Goal: Communication & Community: Answer question/provide support

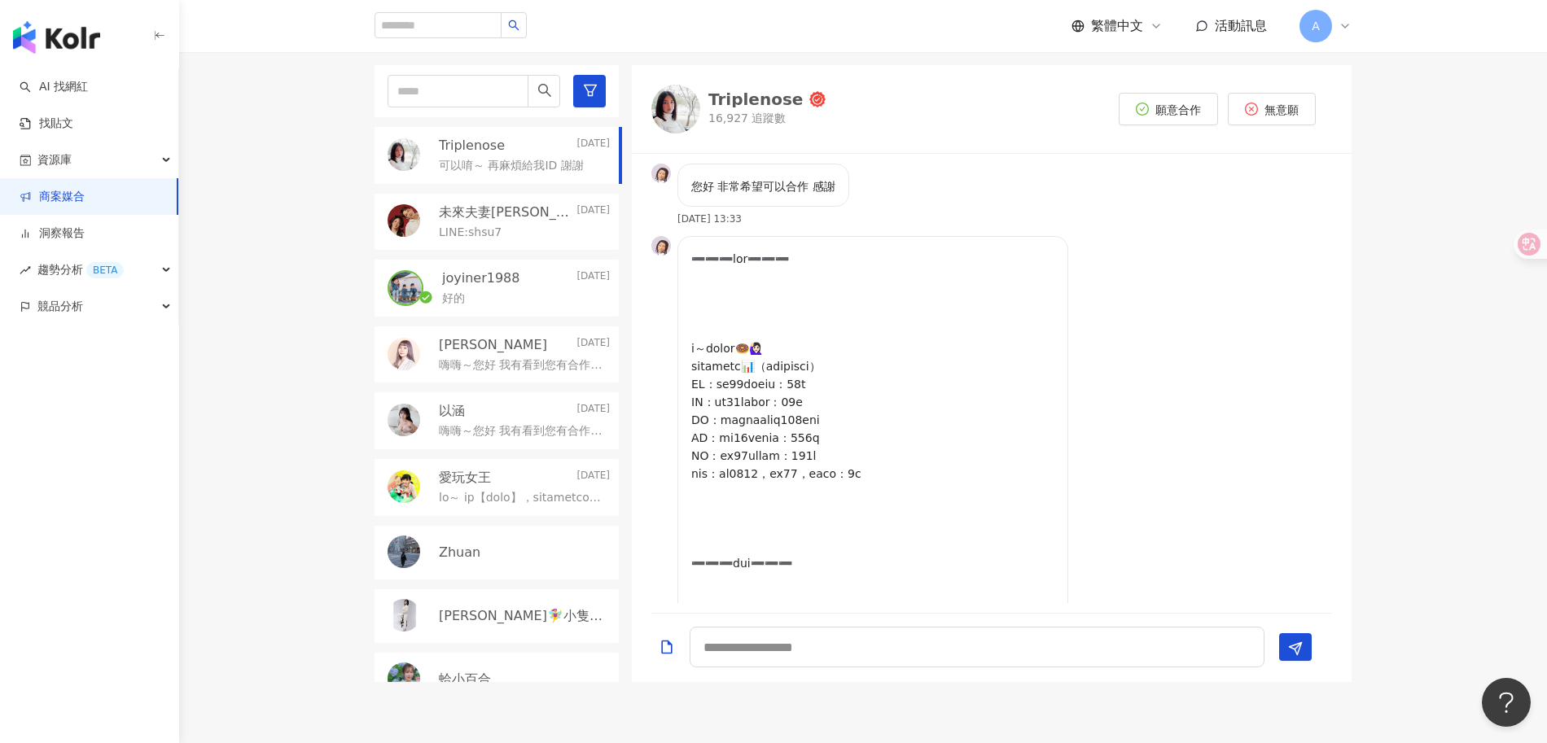
scroll to position [2555, 0]
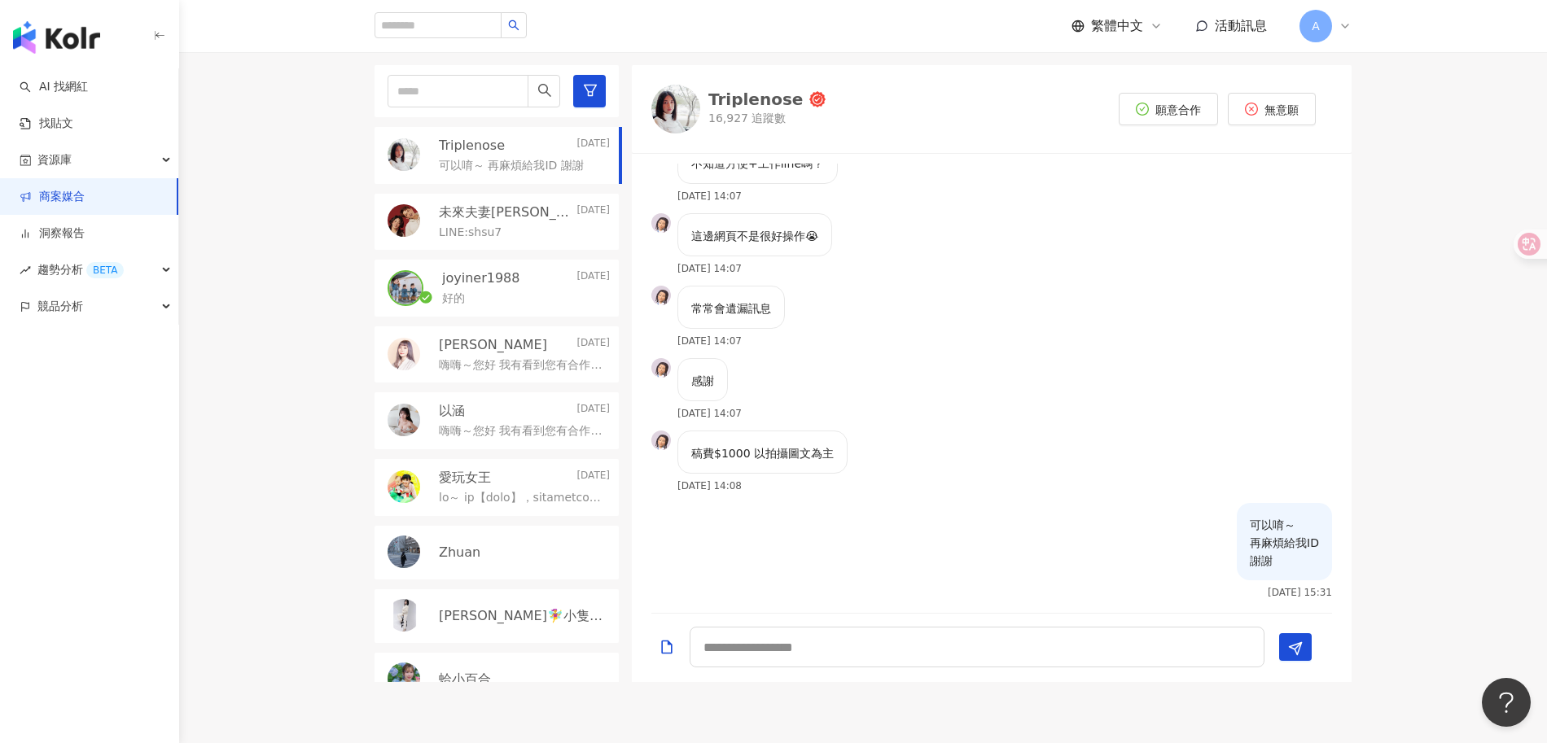
click at [1054, 440] on div "稿費$1000 以拍攝圖文為主 [DATE] 14:08" at bounding box center [992, 467] width 720 height 72
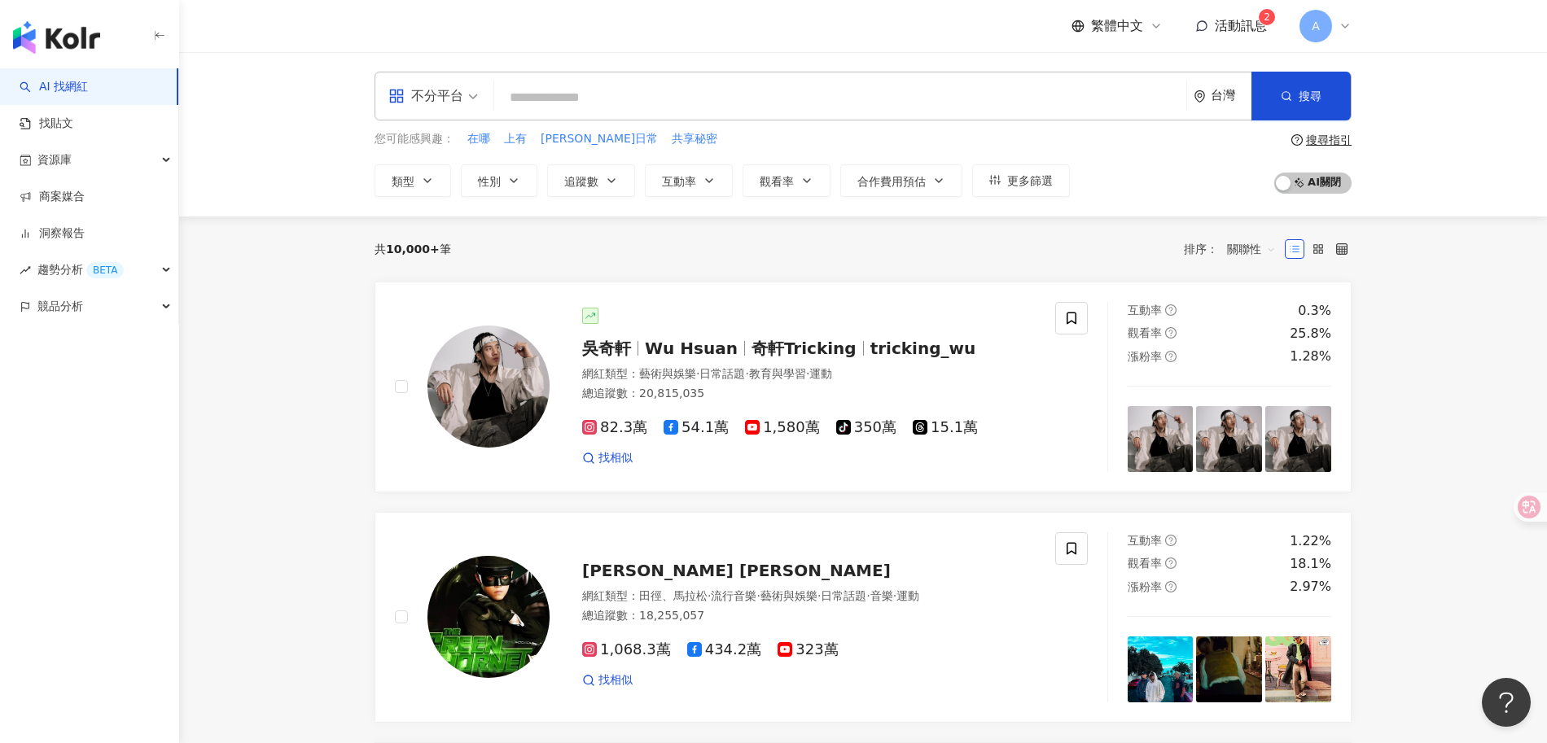
click at [1252, 19] on span "活動訊息" at bounding box center [1241, 25] width 52 height 15
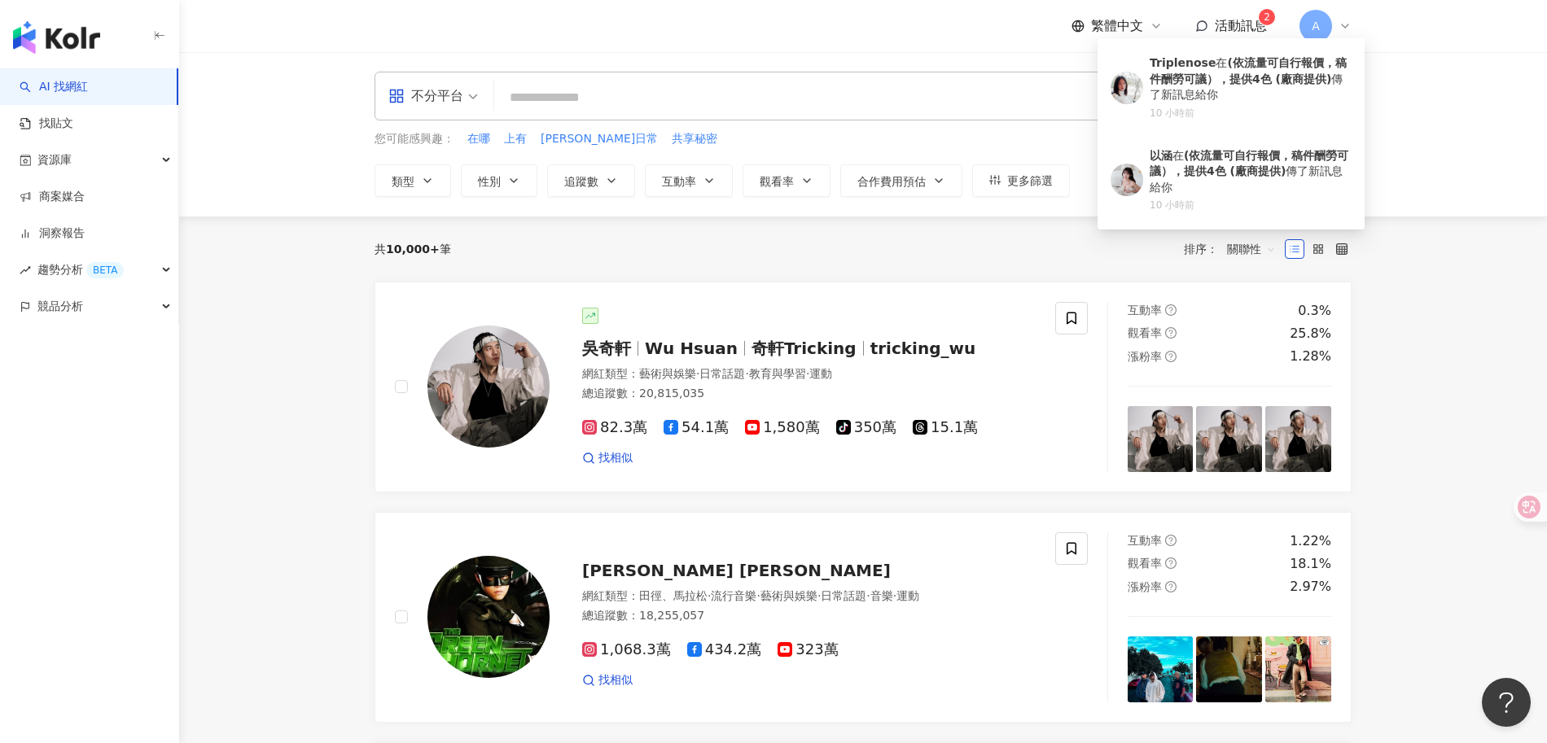
click at [1475, 93] on div "不分平台 台灣 搜尋 您可能感興趣： 在哪 上有 阿駿日常 共享秘密 類型 性別 追蹤數 互動率 觀看率 合作費用預估 更多篩選 搜尋指引 AI 開啟 AI …" at bounding box center [863, 134] width 1368 height 164
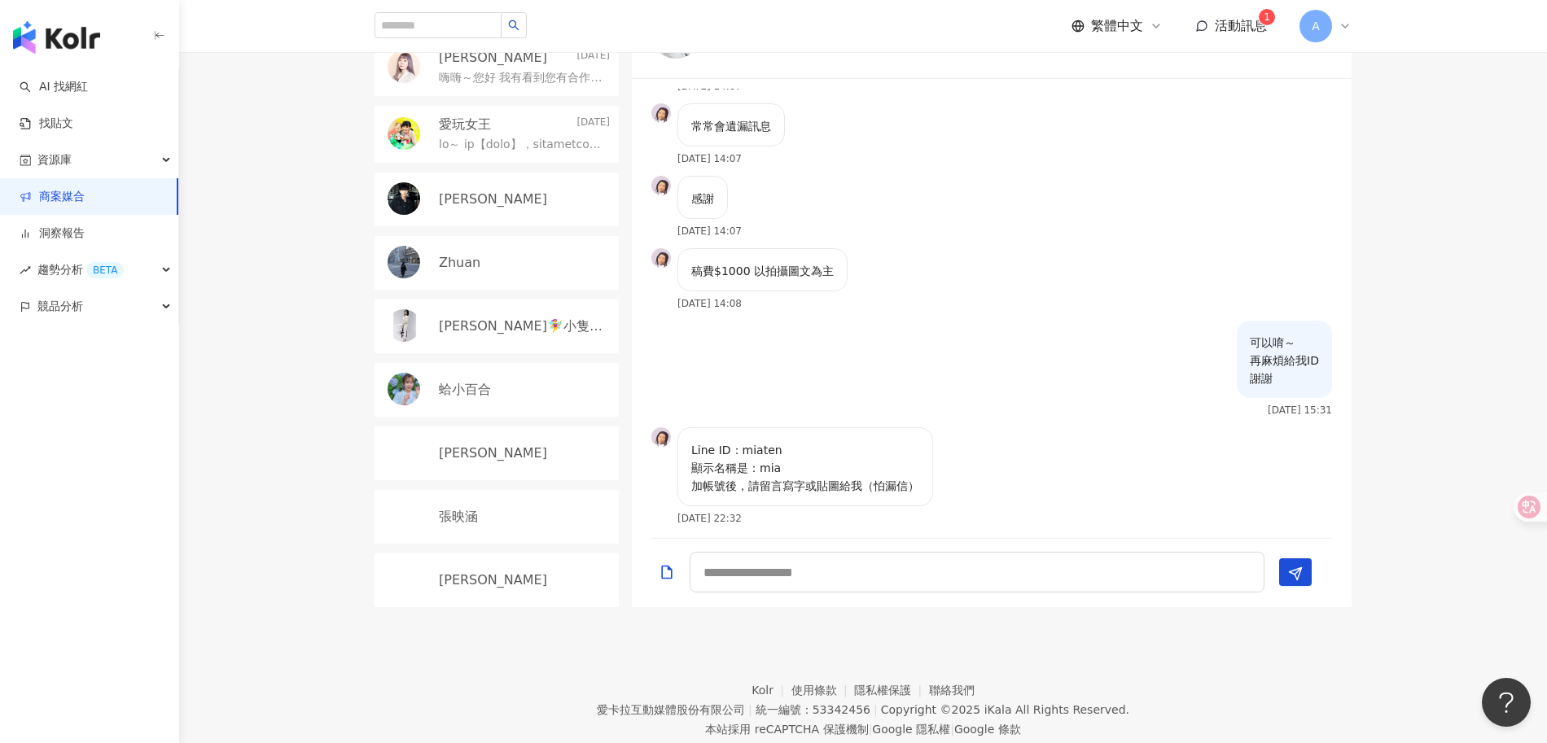
scroll to position [476, 0]
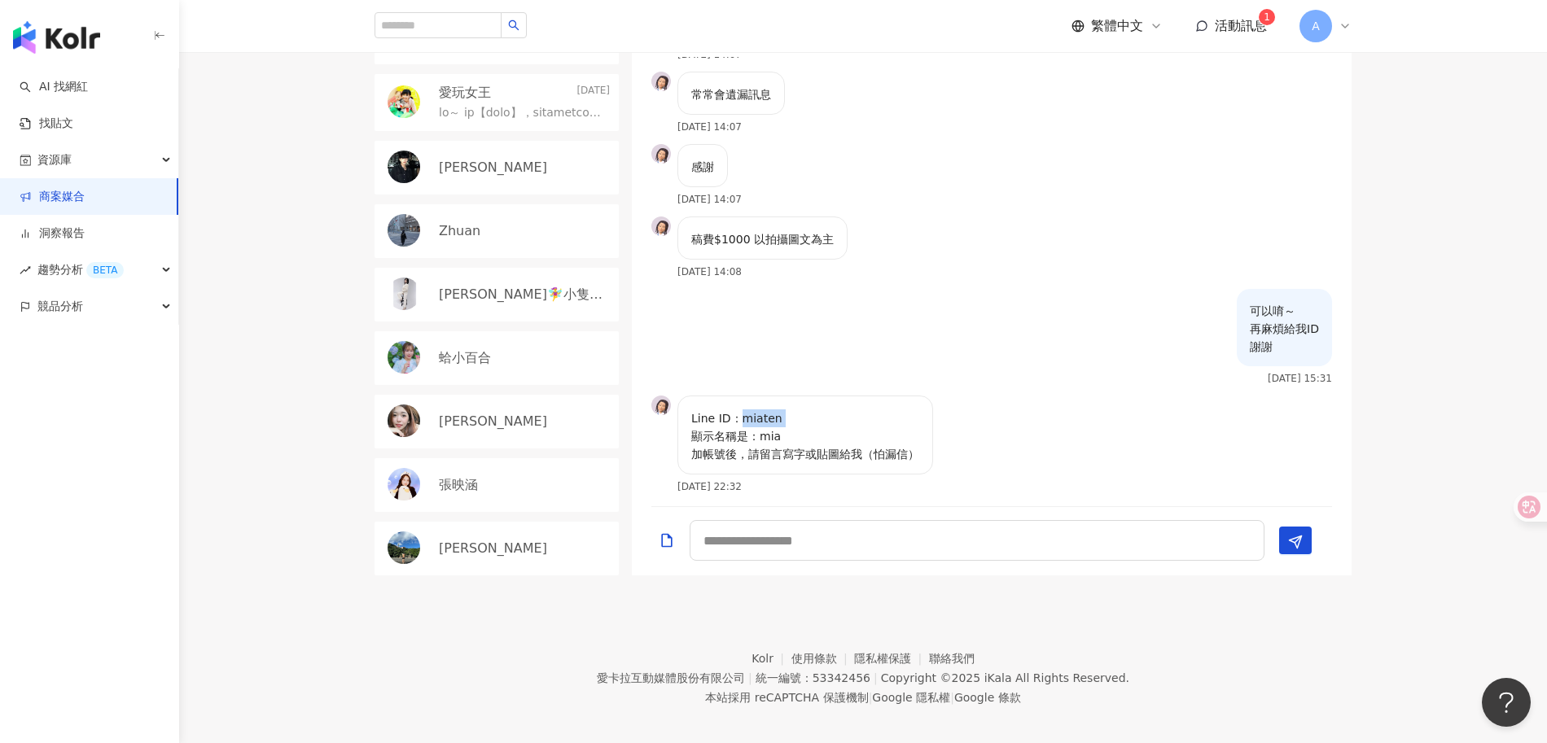
drag, startPoint x: 740, startPoint y: 411, endPoint x: 789, endPoint y: 411, distance: 48.9
click at [789, 411] on p "Line ID：miaten 顯示名稱是：mia 加帳號後，請留言寫字或貼圖給我（怕漏信）" at bounding box center [805, 437] width 228 height 54
copy p "miaten"
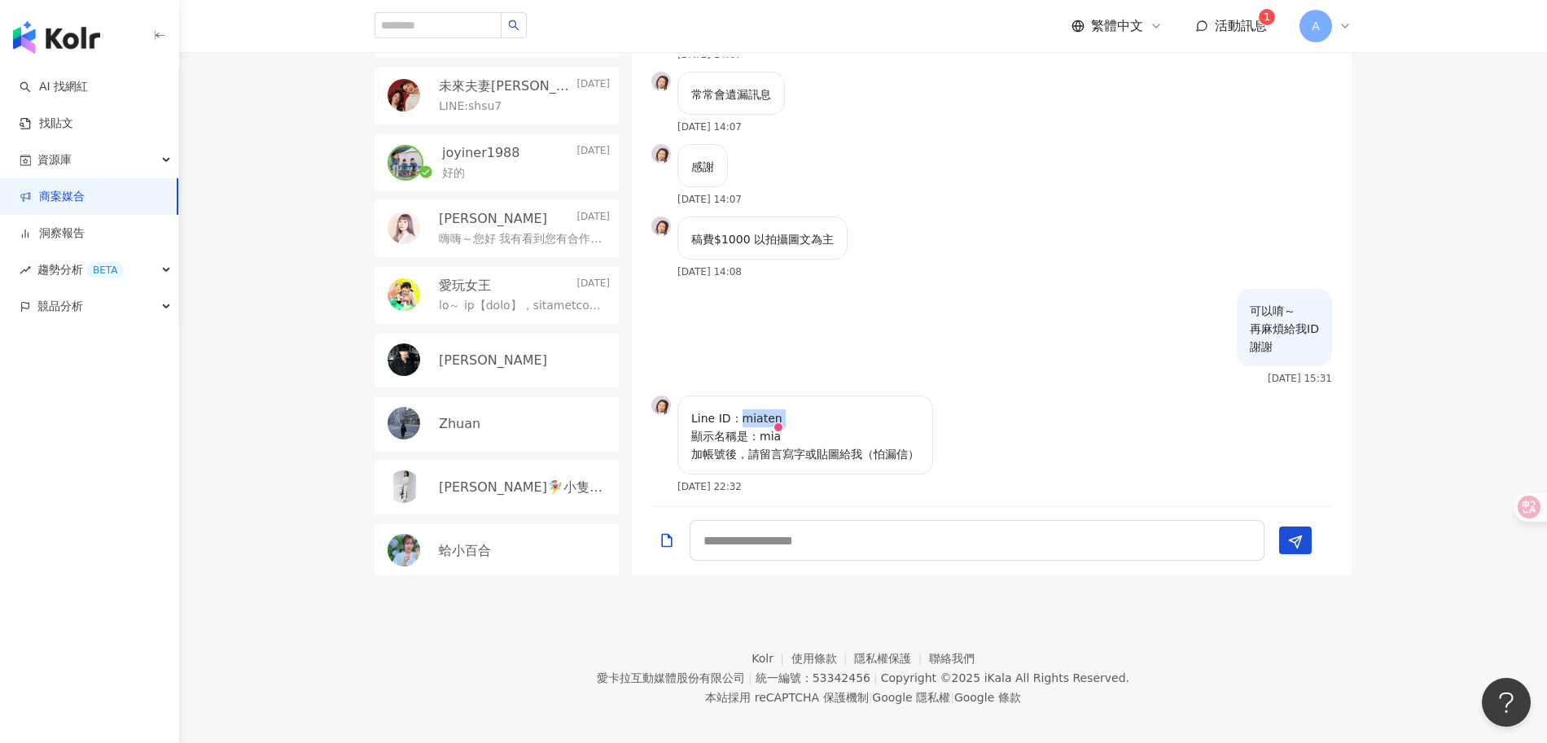
scroll to position [0, 0]
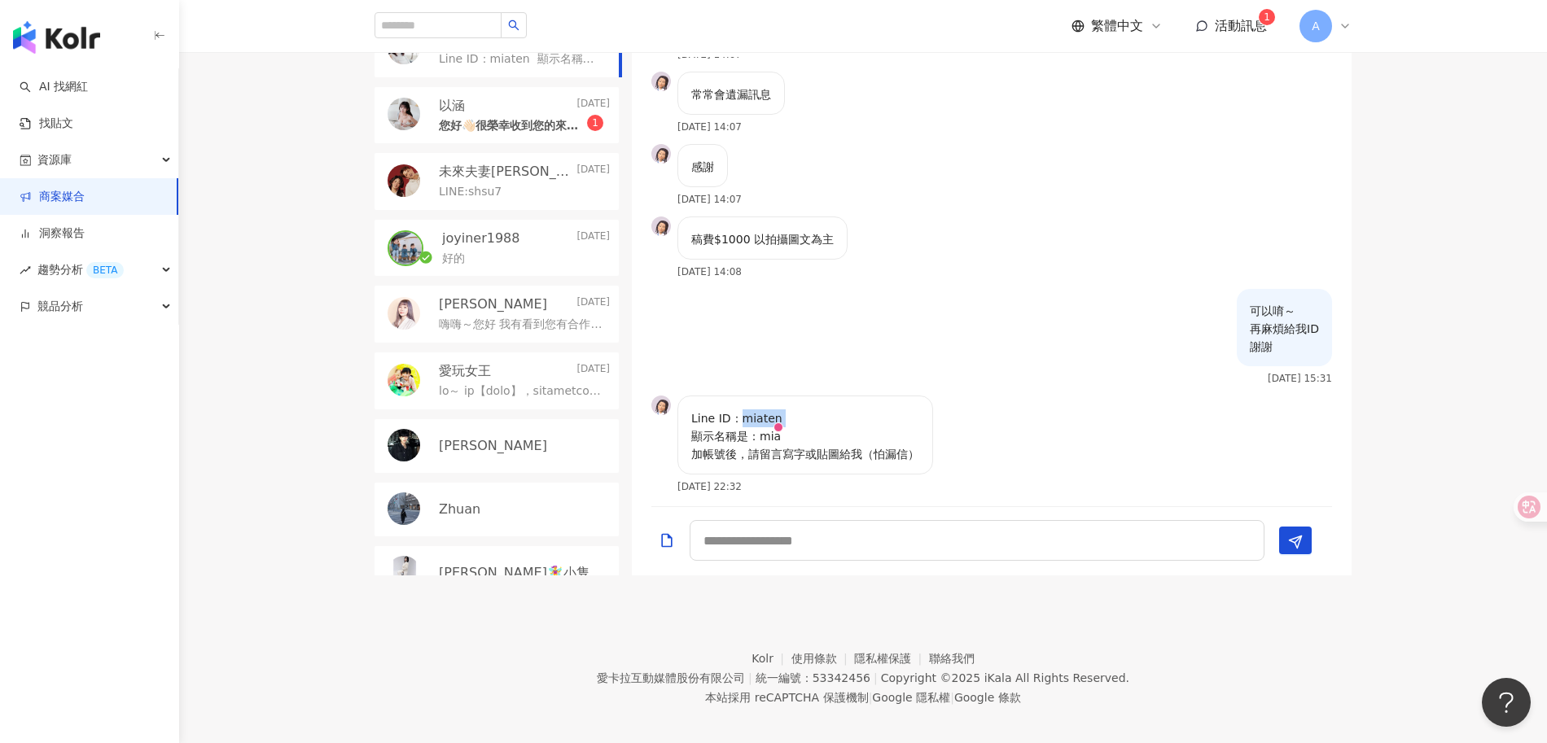
click at [508, 128] on p "您好👋🏻很榮幸收到您的來信，我們合作都有固定的報價，不曉得是否提供給您評估呢～" at bounding box center [513, 126] width 148 height 16
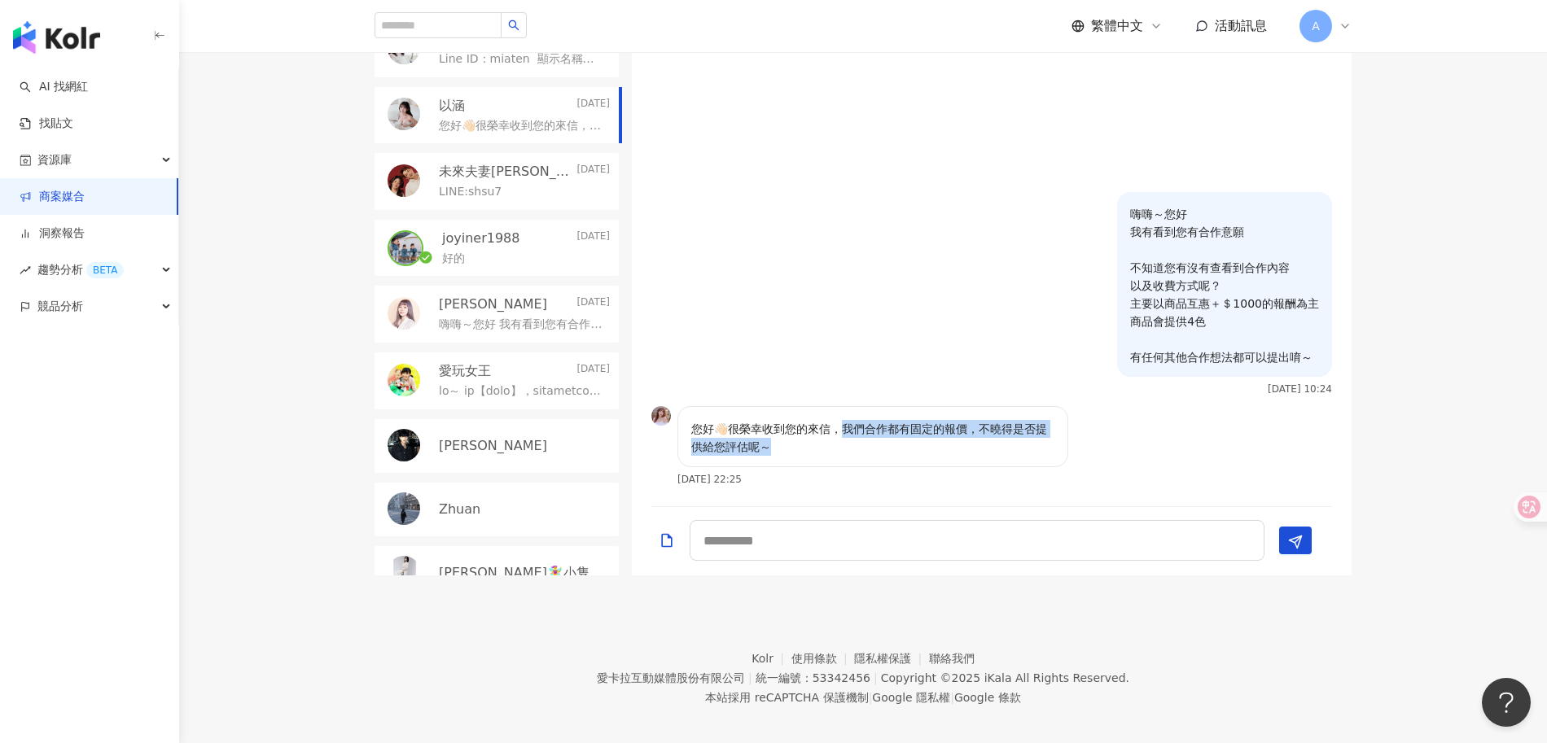
drag, startPoint x: 842, startPoint y: 426, endPoint x: 1028, endPoint y: 445, distance: 186.7
click at [1028, 445] on p "您好👋🏻很榮幸收到您的來信，我們合作都有固定的報價，不曉得是否提供給您評估呢～" at bounding box center [872, 438] width 363 height 36
click at [1107, 451] on div "您好👋🏻很榮幸收到您的來信，我們合作都有固定的報價，不曉得是否提供給您評估呢～ 2025/9/10 22:25" at bounding box center [908, 445] width 463 height 79
drag, startPoint x: 983, startPoint y: 430, endPoint x: 1066, endPoint y: 438, distance: 83.4
click at [1066, 438] on div "您好👋🏻很榮幸收到您的來信，我們合作都有固定的報價，不曉得是否提供給您評估呢～" at bounding box center [872, 436] width 391 height 61
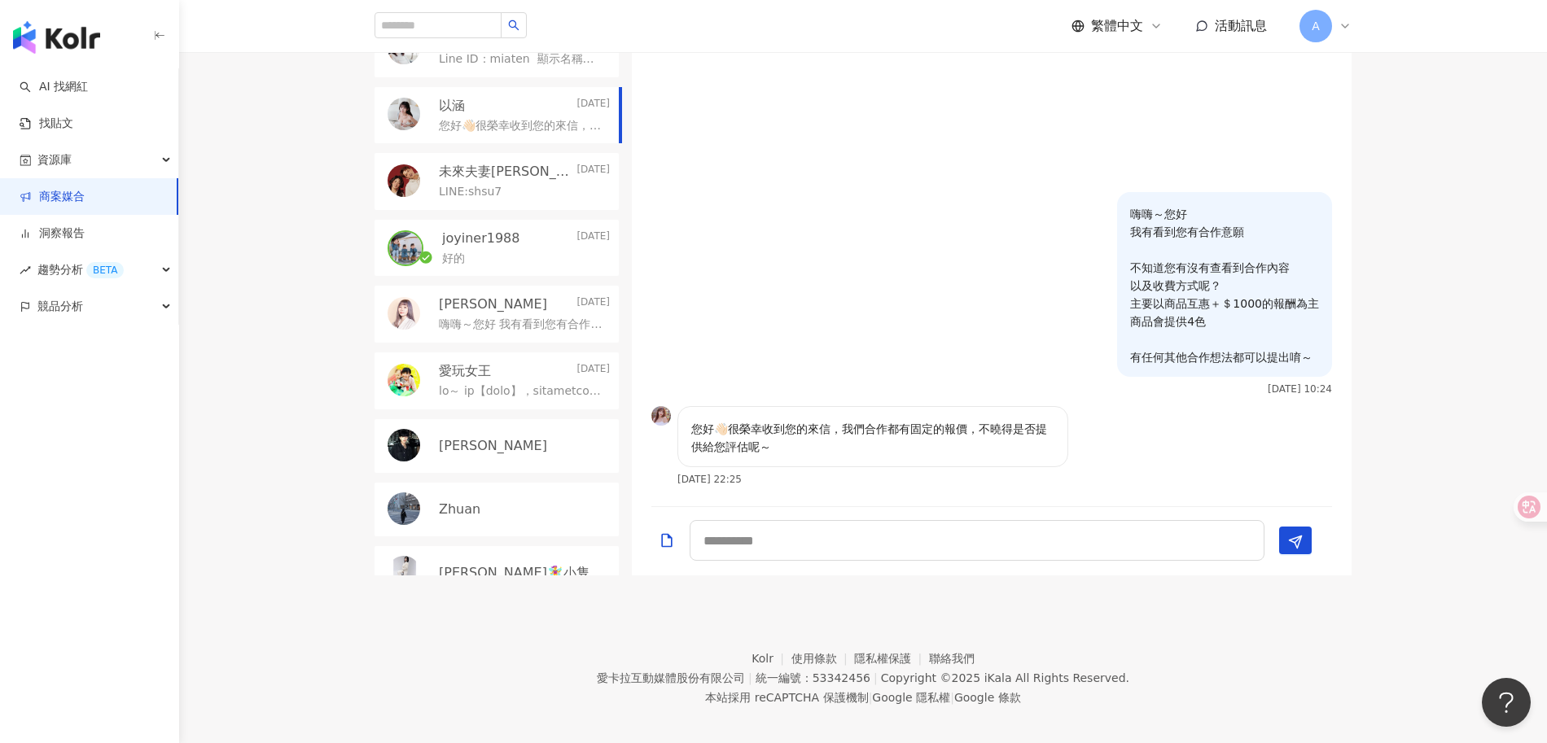
click at [1076, 441] on div "您好👋🏻很榮幸收到您的來信，我們合作都有固定的報價，不曉得是否提供給您評估呢～ 2025/9/10 22:25" at bounding box center [908, 445] width 463 height 79
click at [934, 533] on textarea at bounding box center [977, 540] width 575 height 41
click at [952, 541] on textarea at bounding box center [977, 540] width 575 height 41
type textarea "*"
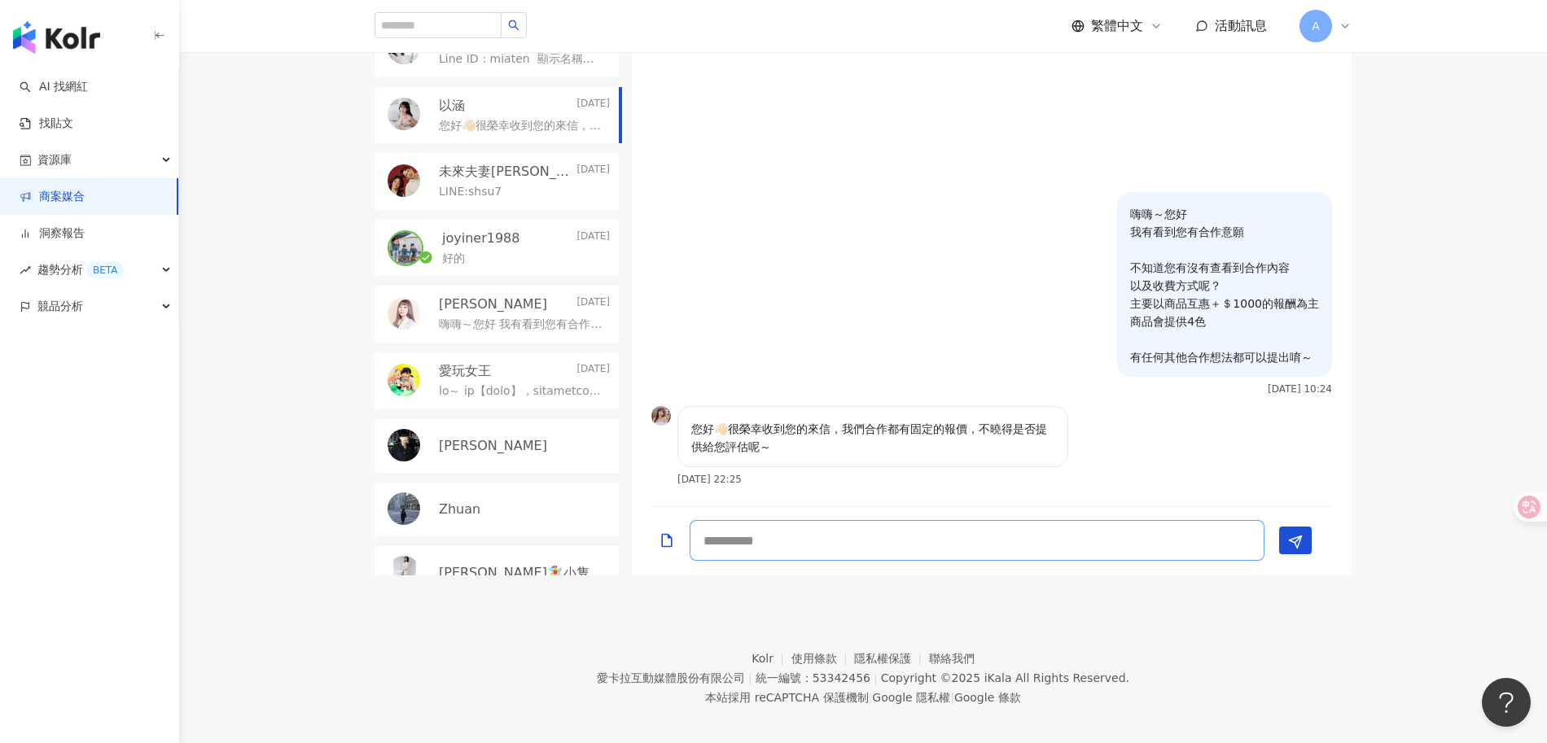
type textarea "*"
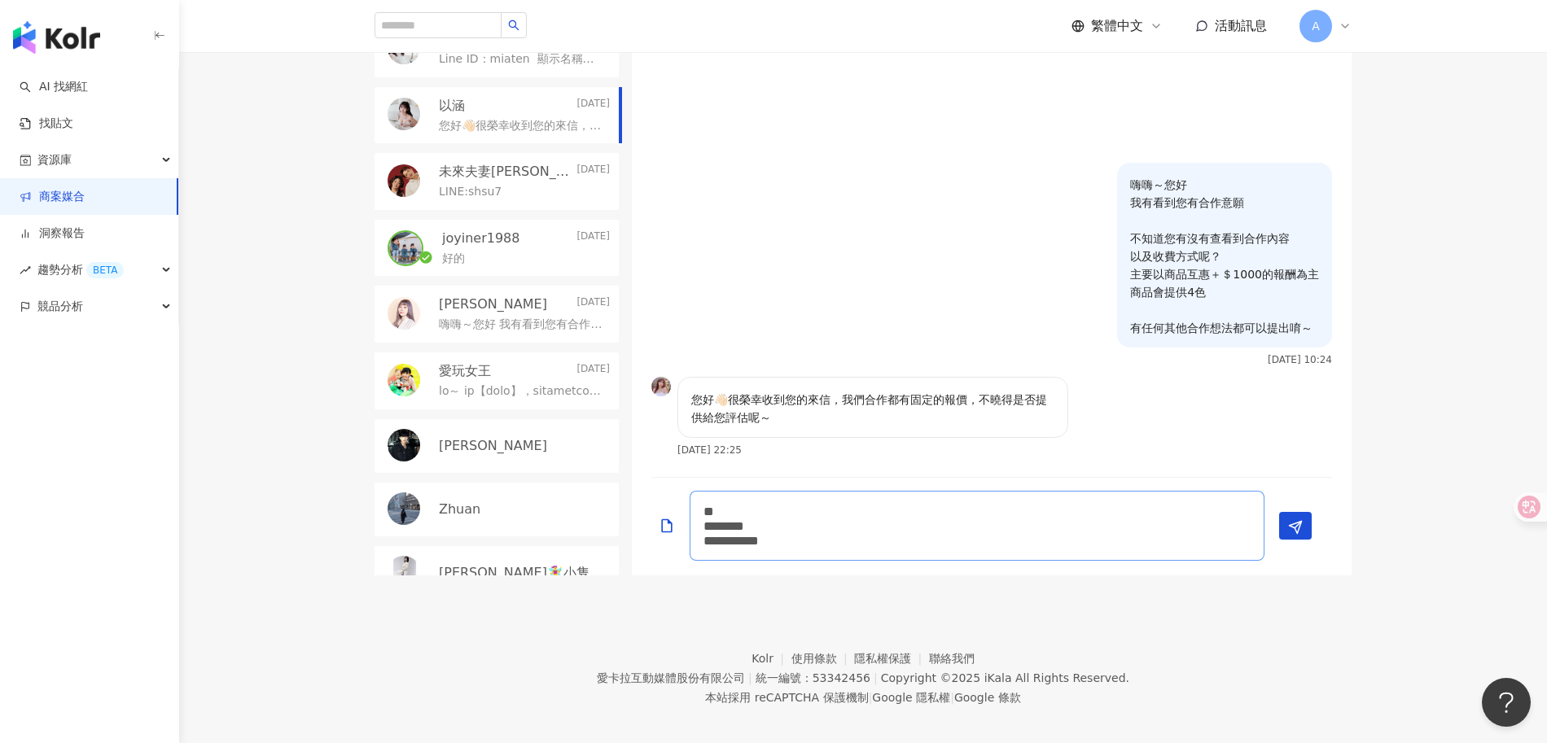
type textarea "** ******** *********"
type textarea "*"
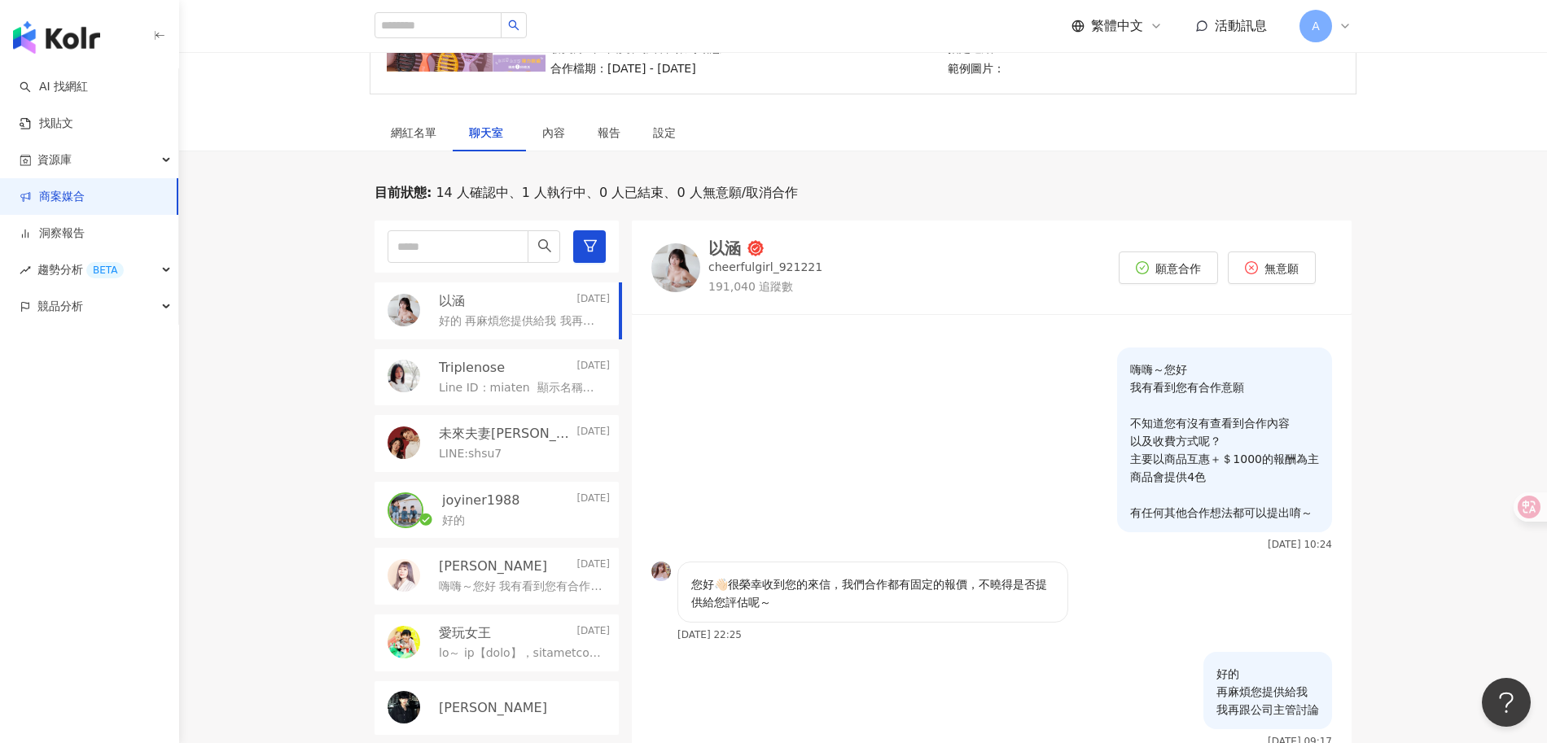
scroll to position [488, 0]
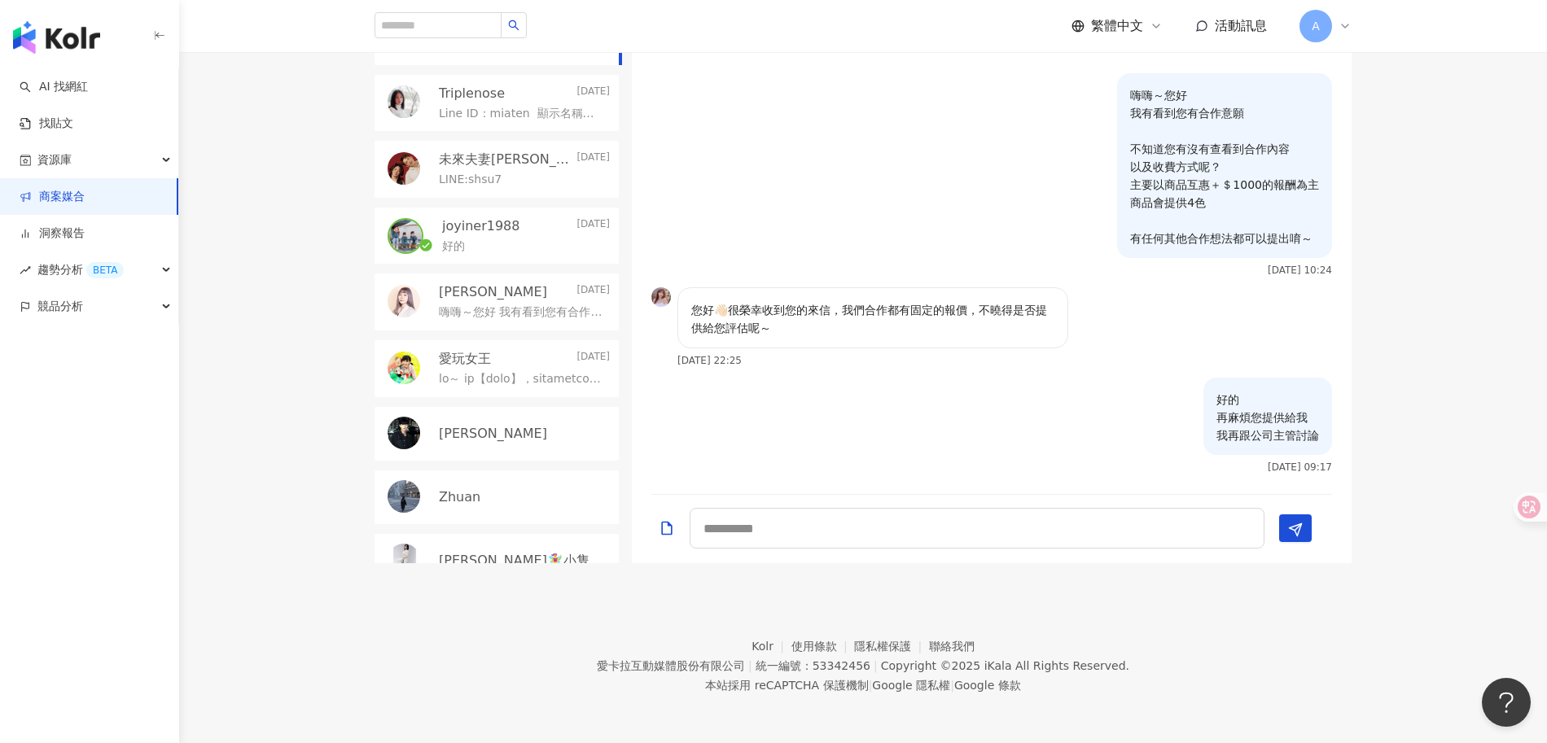
click at [1221, 23] on span "活動訊息" at bounding box center [1241, 25] width 52 height 15
click at [85, 204] on link "商案媒合" at bounding box center [52, 197] width 65 height 16
